Goal: Task Accomplishment & Management: Use online tool/utility

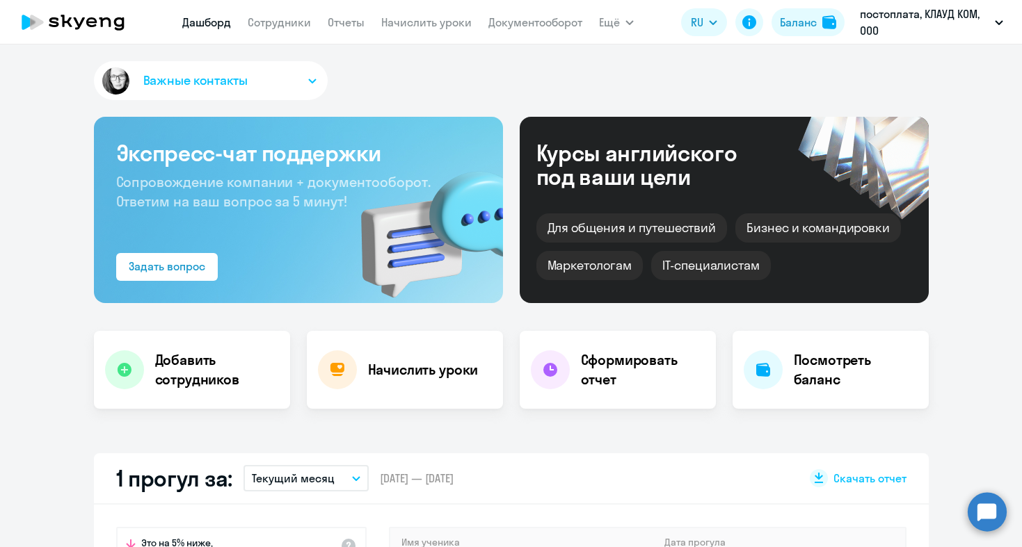
select select "30"
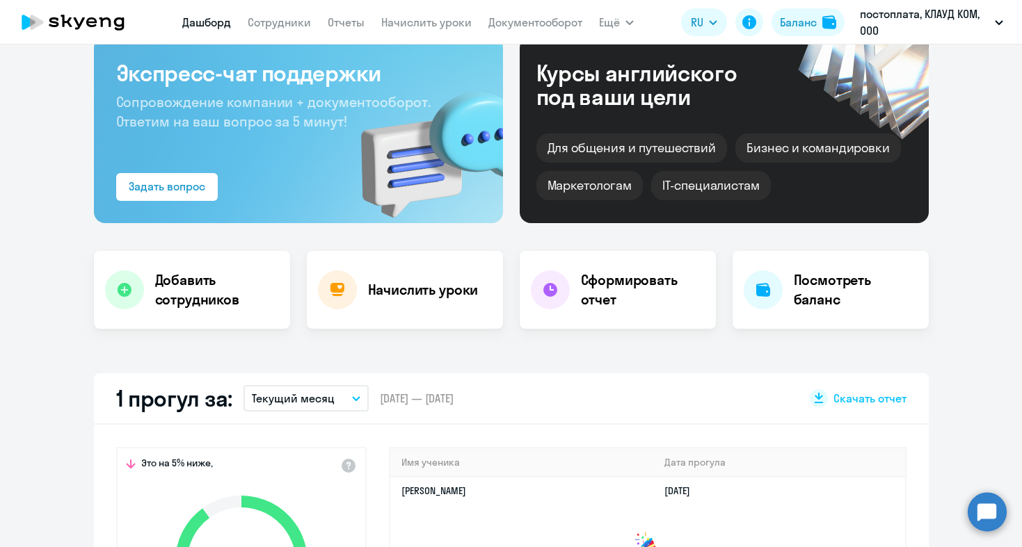
scroll to position [294, 0]
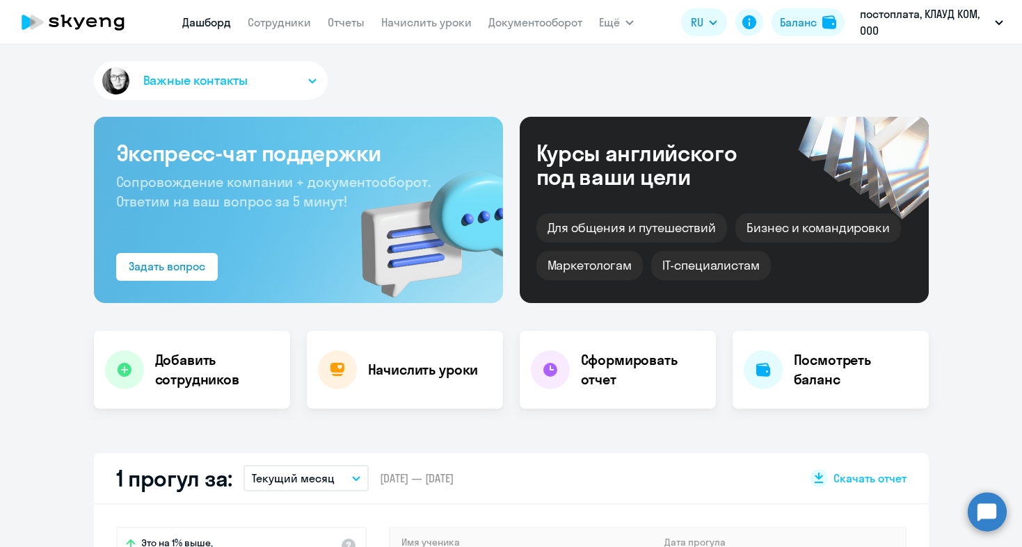
scroll to position [321, 0]
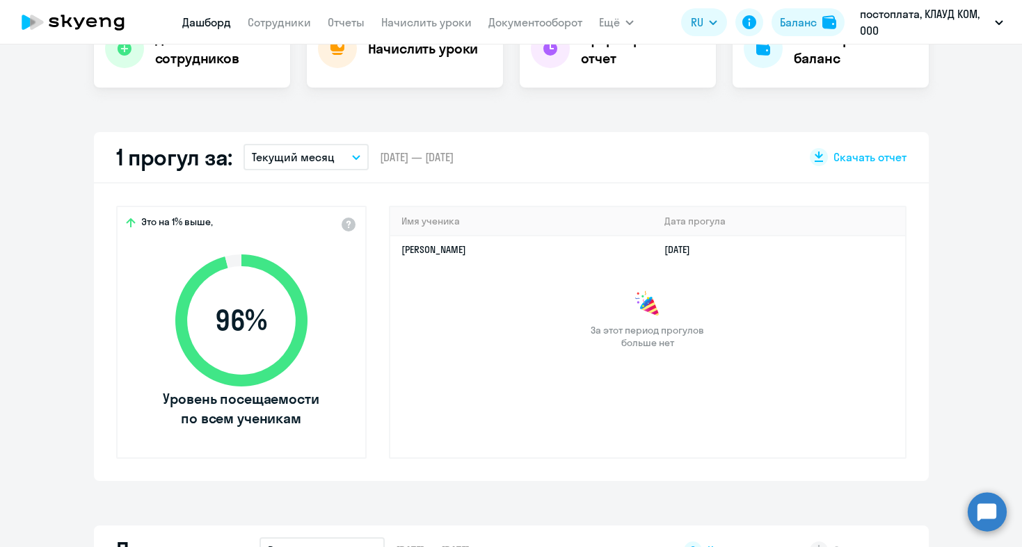
select select "30"
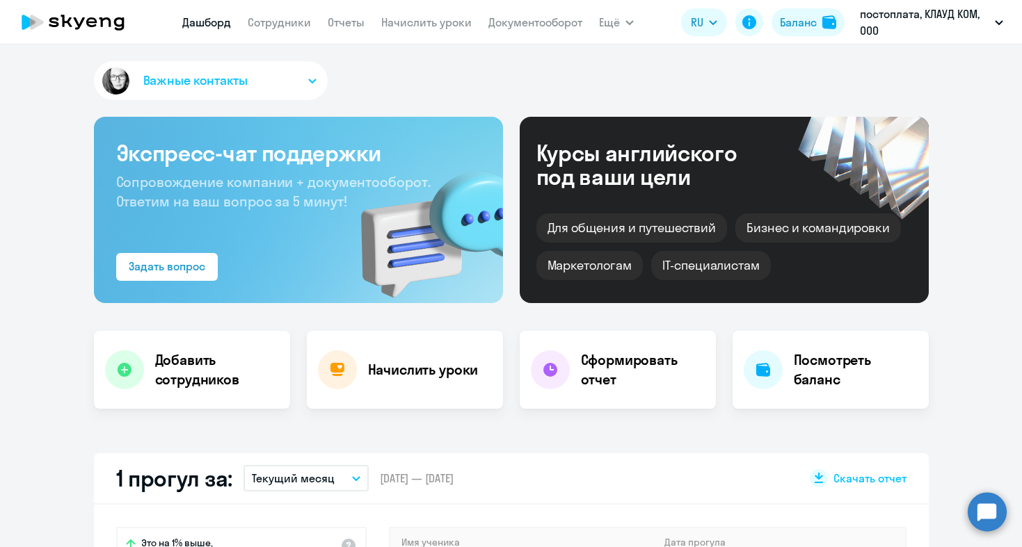
scroll to position [49, 0]
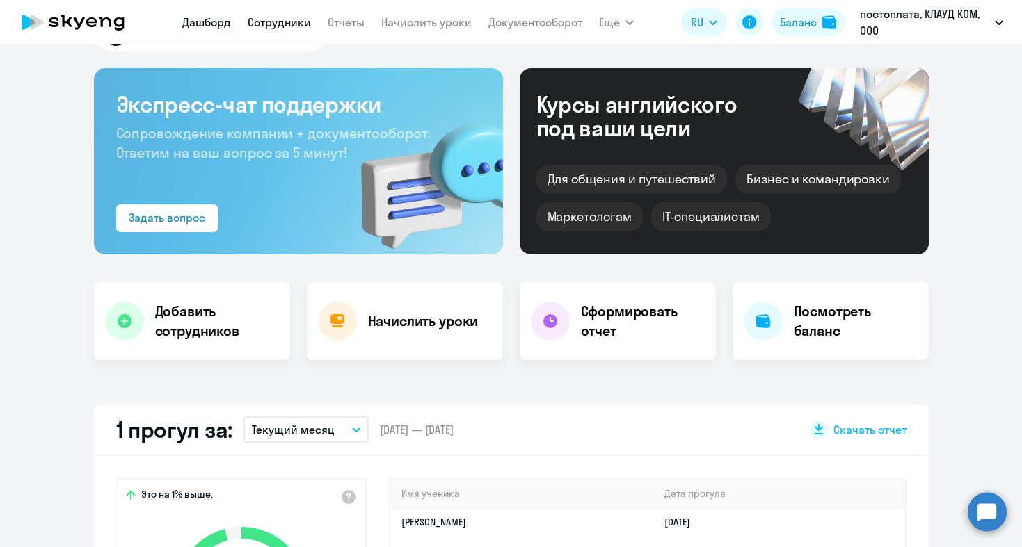
click at [282, 20] on link "Сотрудники" at bounding box center [279, 22] width 63 height 14
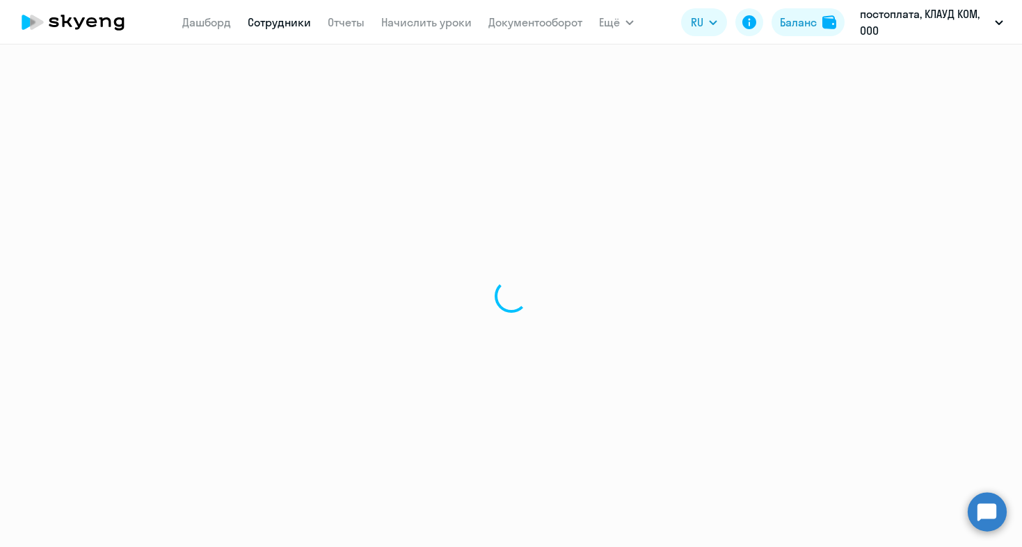
select select "30"
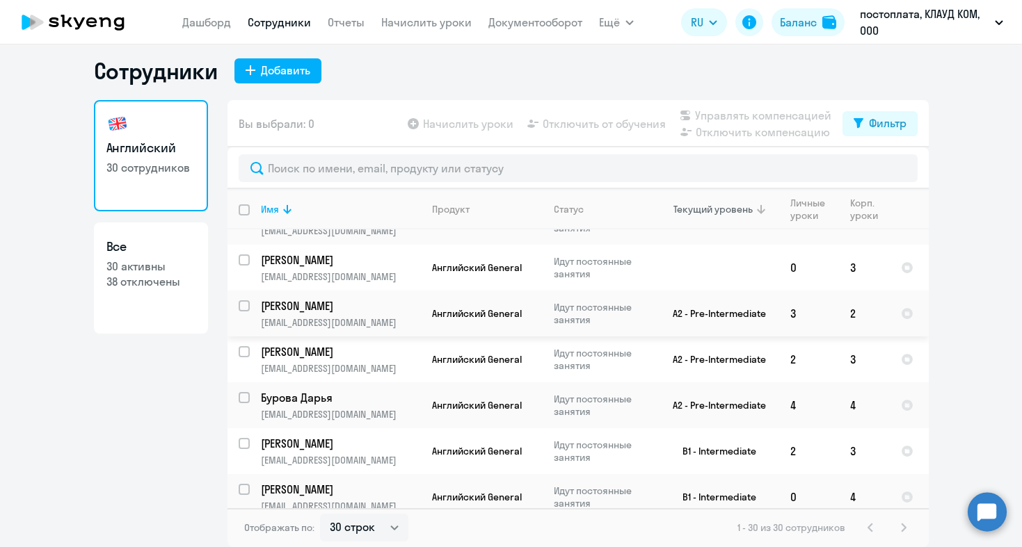
scroll to position [1098, 0]
click at [900, 529] on div "1 - 30 из 30 сотрудников" at bounding box center [824, 528] width 175 height 17
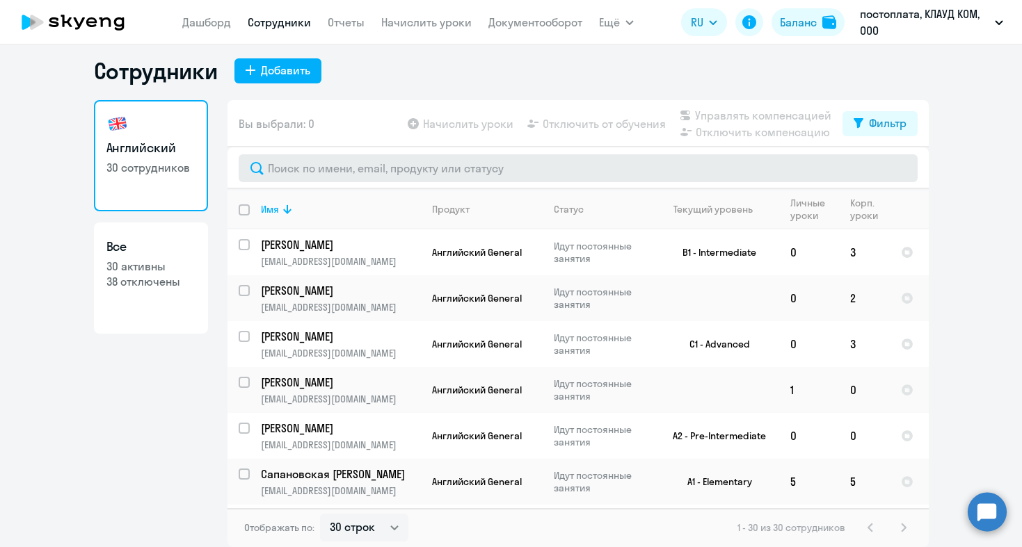
scroll to position [0, 0]
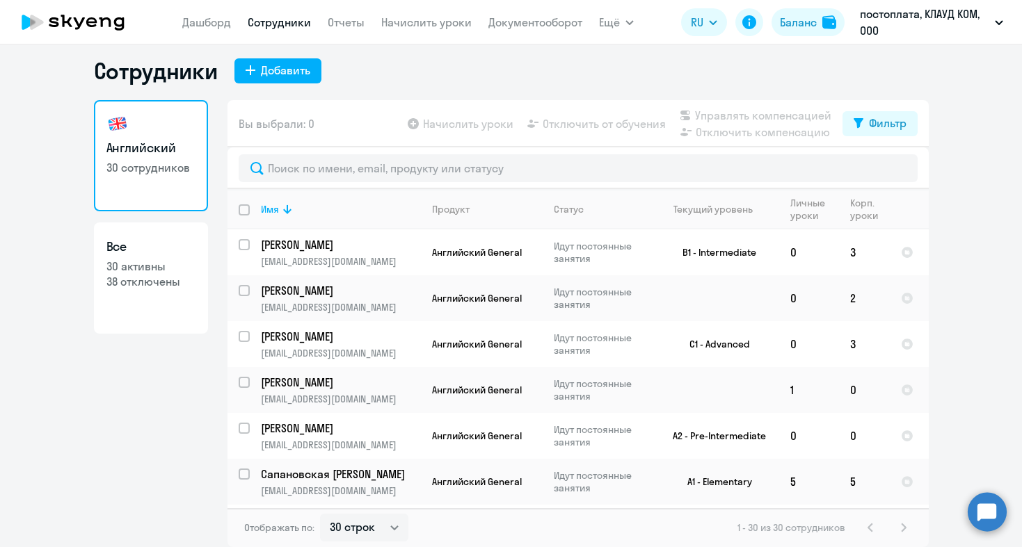
click at [427, 34] on nav "[PERSON_NAME] Отчеты Начислить уроки Документооборот" at bounding box center [382, 22] width 400 height 28
click at [427, 26] on link "Начислить уроки" at bounding box center [426, 22] width 90 height 14
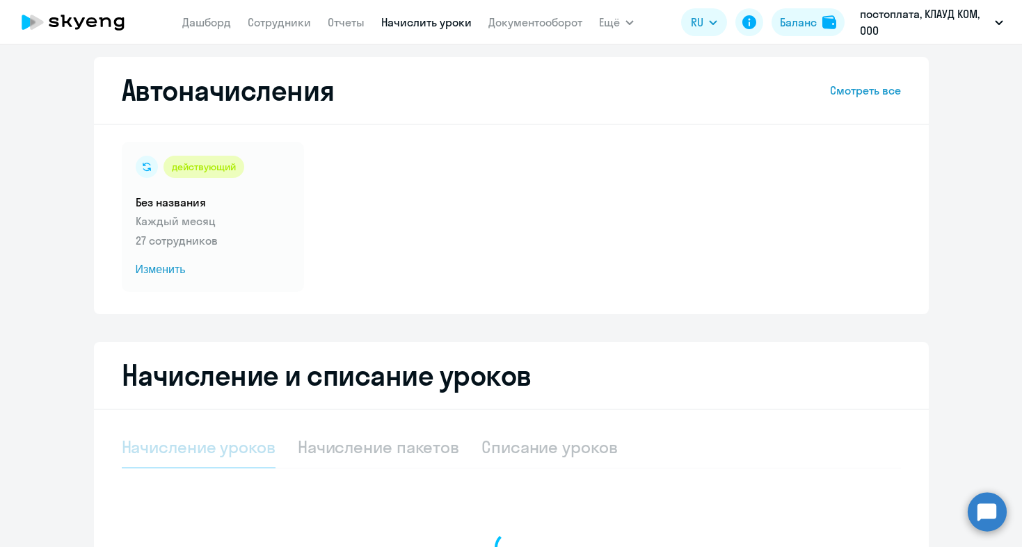
select select "10"
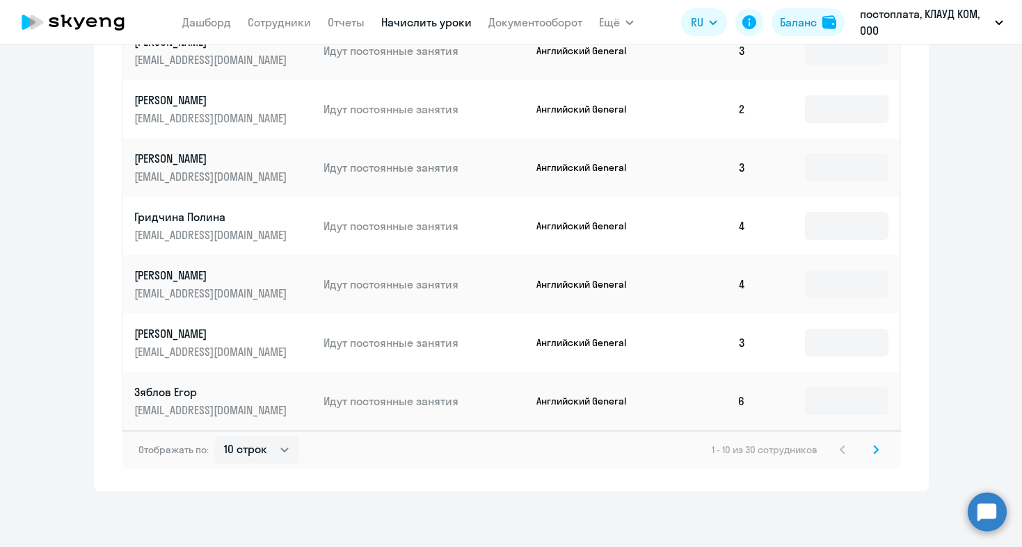
scroll to position [822, 0]
click at [874, 449] on icon at bounding box center [876, 450] width 6 height 10
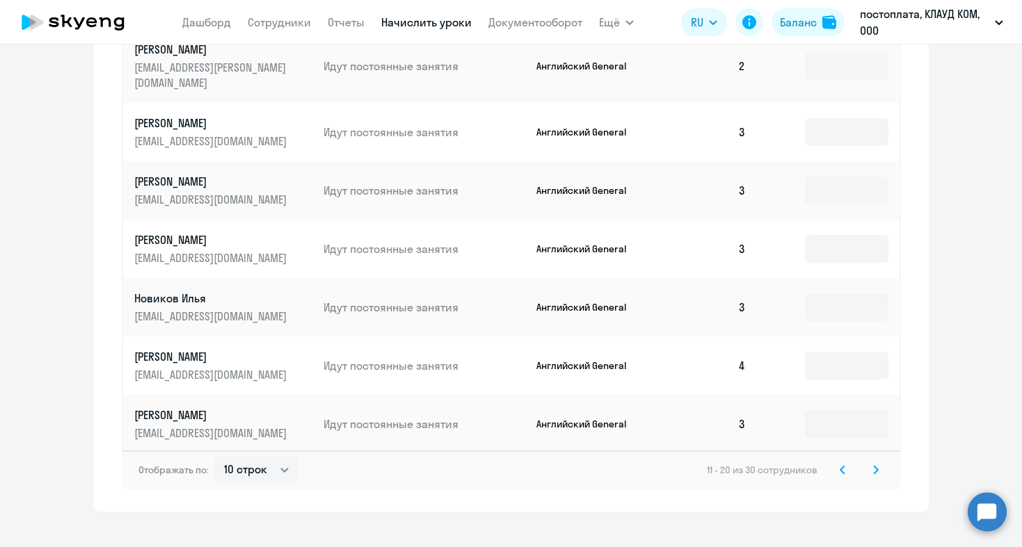
scroll to position [817, 0]
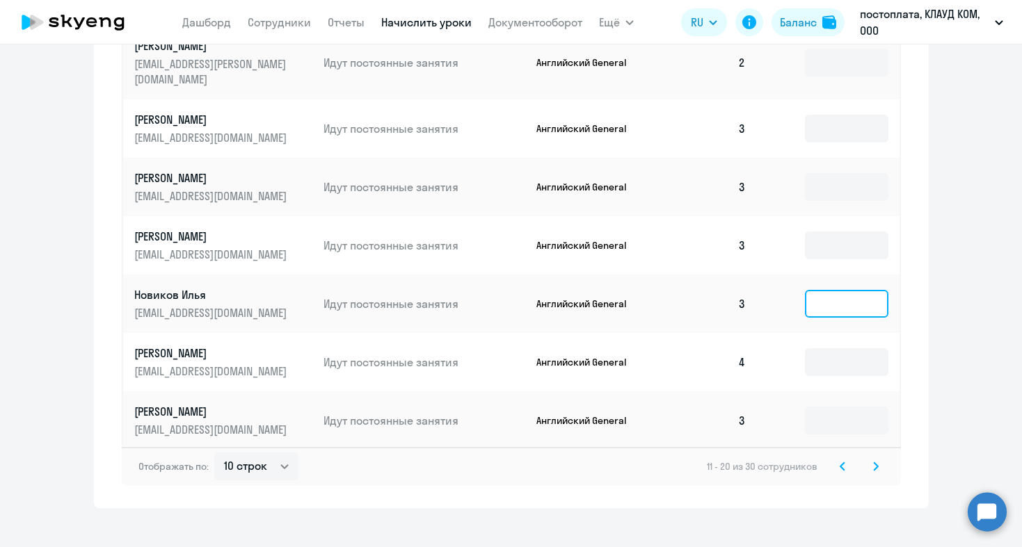
click at [826, 292] on input at bounding box center [846, 304] width 83 height 28
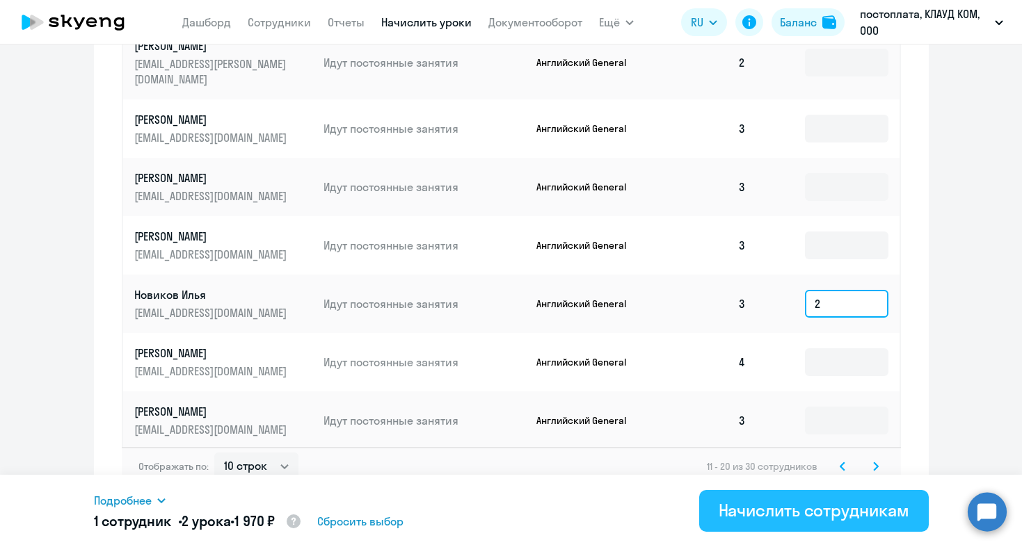
type input "2"
click at [817, 513] on div "Начислить сотрудникам" at bounding box center [814, 510] width 191 height 22
